Goal: Task Accomplishment & Management: Manage account settings

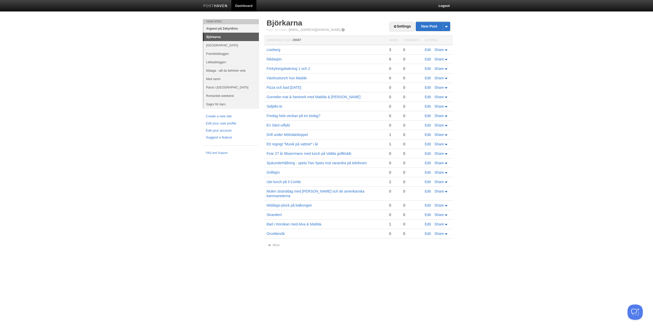
click at [221, 28] on link "Argassi på Zakynthos" at bounding box center [231, 28] width 55 height 8
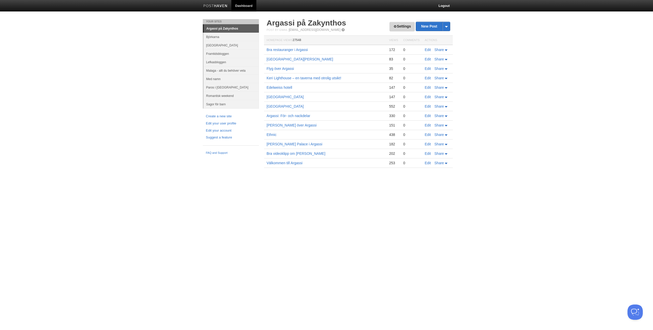
click at [404, 25] on link "Settings" at bounding box center [402, 26] width 25 height 9
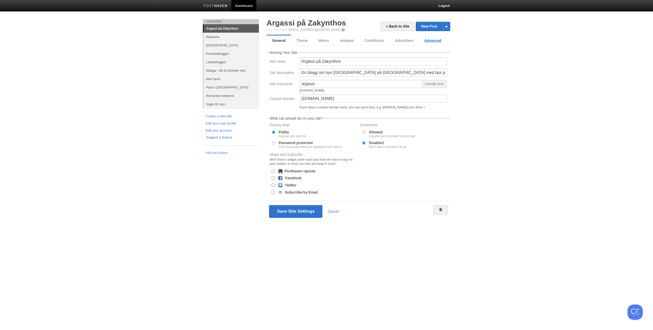
click at [438, 40] on link "Advanced" at bounding box center [433, 40] width 28 height 10
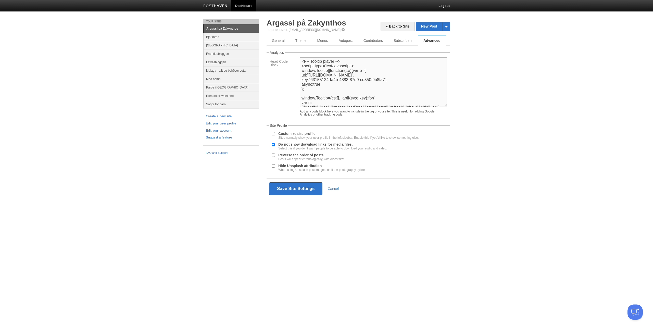
click at [302, 61] on textarea "<!--- Tooltip player --> <script type='text/javascript'> window.Tooltip||functi…" at bounding box center [373, 81] width 147 height 49
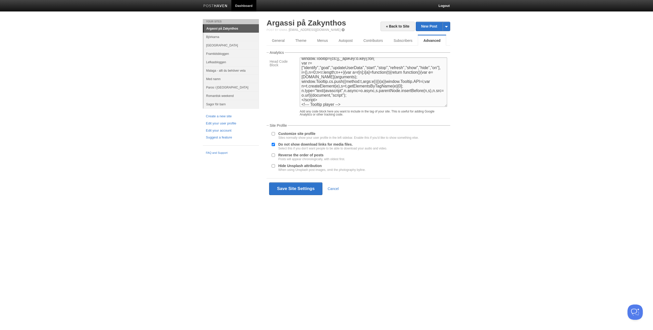
scroll to position [41, 0]
click at [354, 101] on textarea "<!--- Tooltip player --> <script type='text/javascript'> window.Tooltip||functi…" at bounding box center [373, 81] width 147 height 49
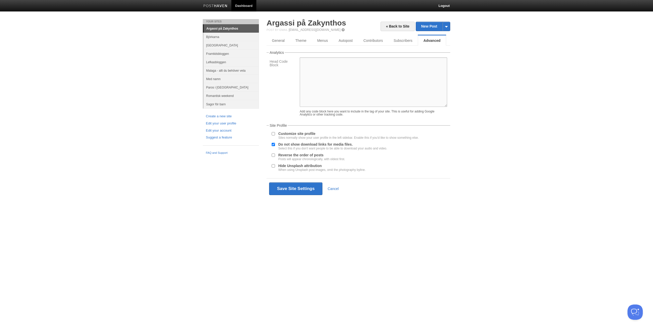
scroll to position [0, 0]
click at [299, 190] on button "Save Site Settings" at bounding box center [295, 188] width 53 height 13
